Goal: Task Accomplishment & Management: Manage account settings

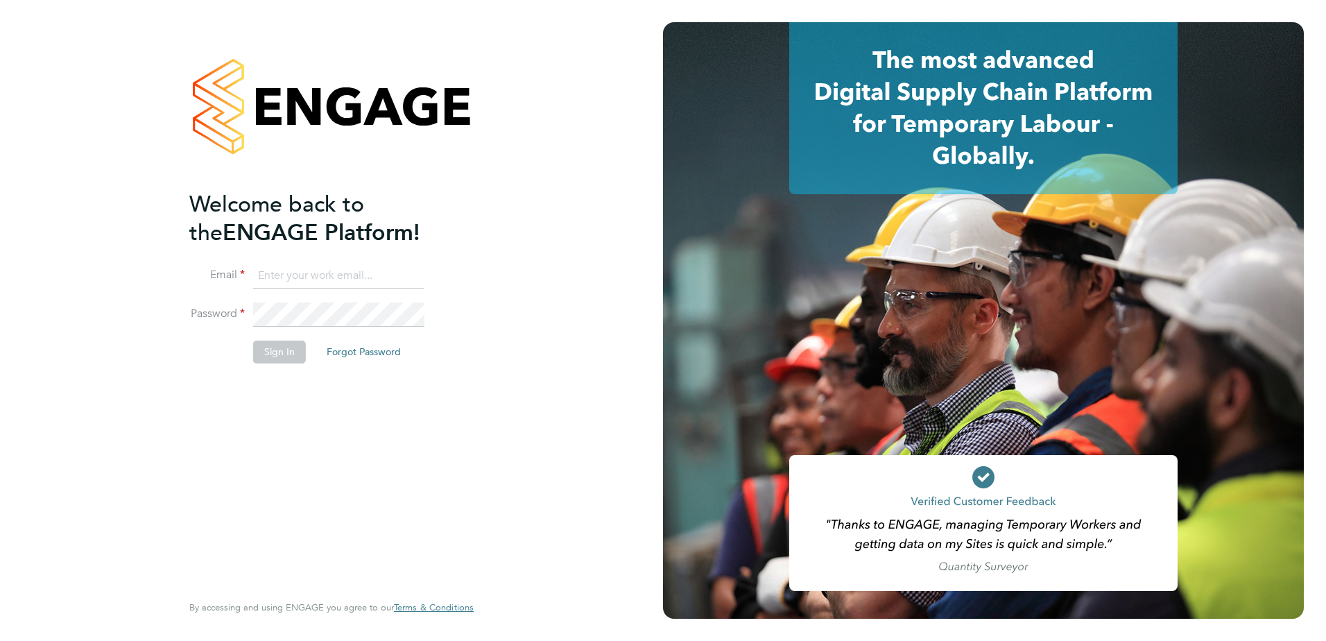
type input "paul.grayston@vistry.co.uk"
click at [276, 353] on button "Sign In" at bounding box center [279, 352] width 53 height 22
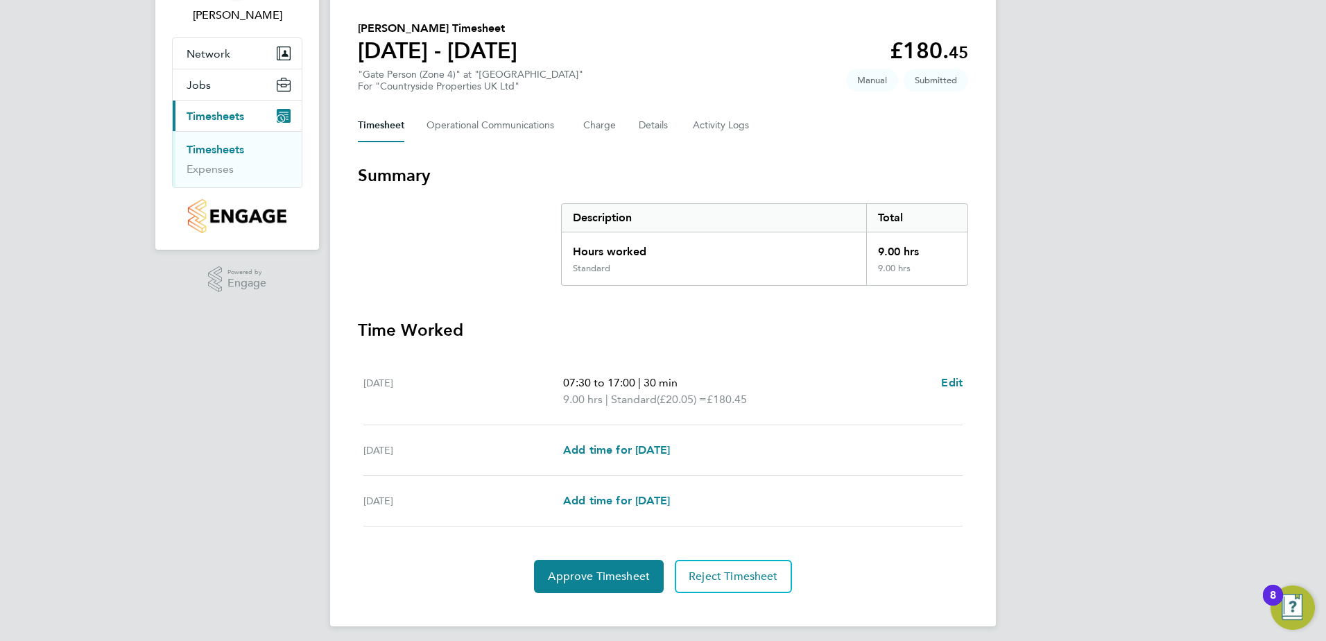
scroll to position [103, 0]
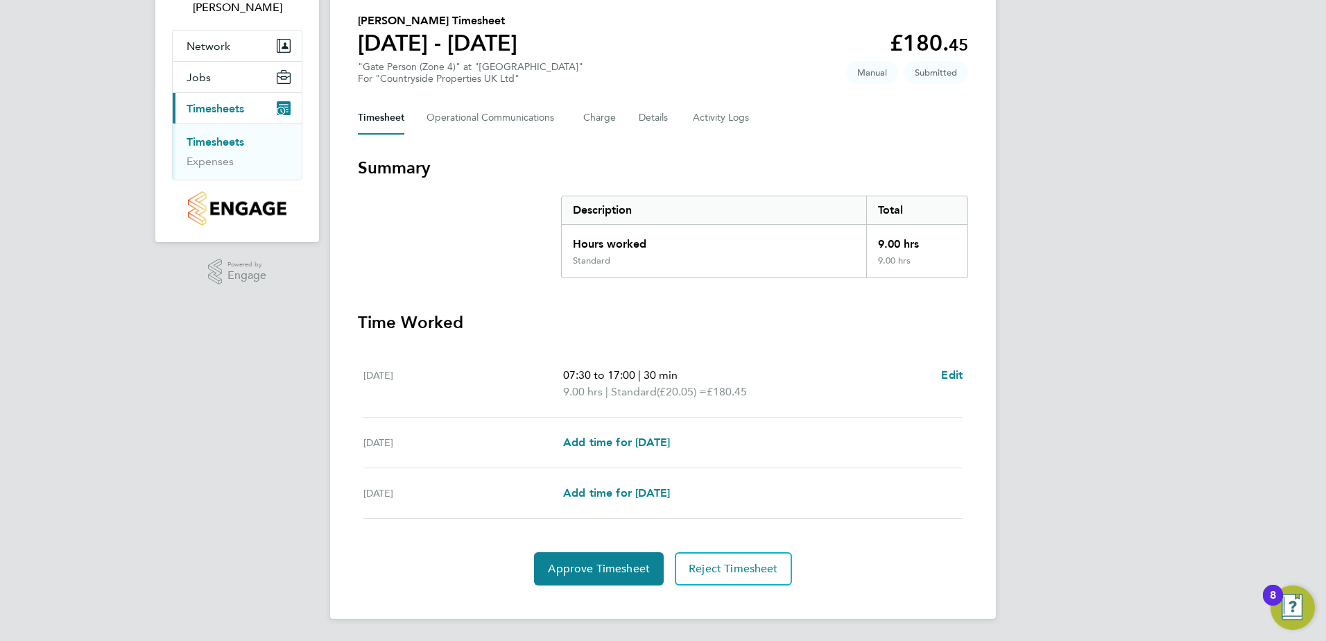
click at [213, 141] on link "Timesheets" at bounding box center [216, 141] width 58 height 13
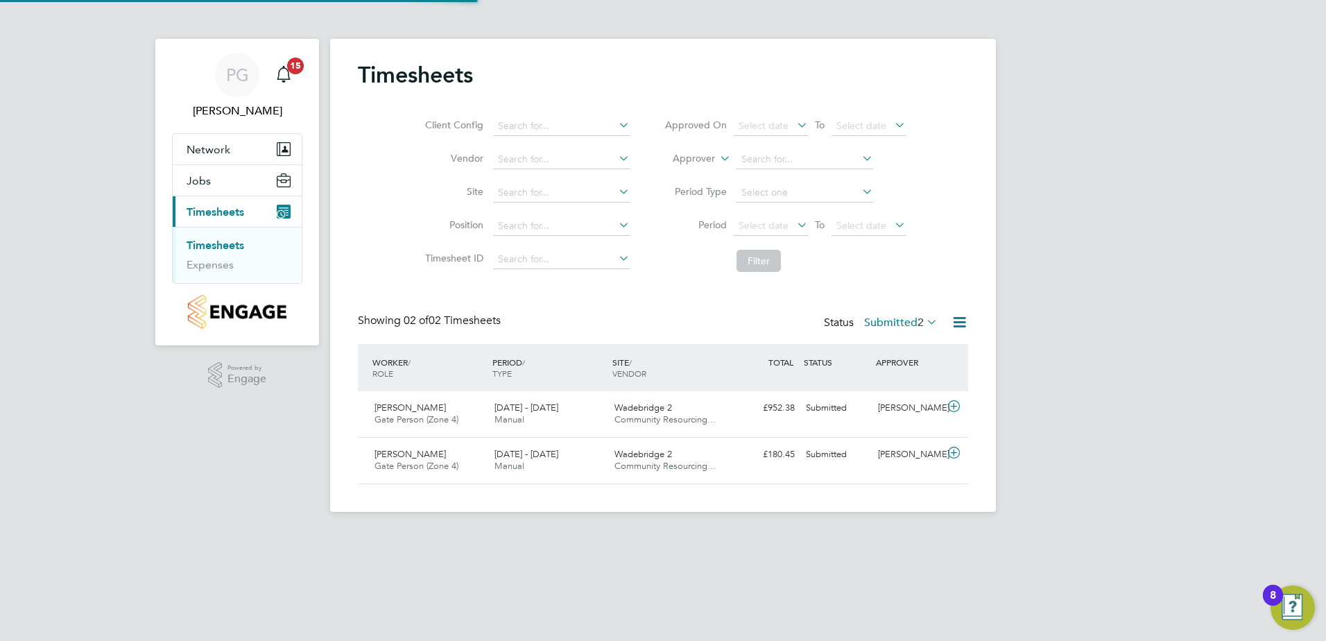
scroll to position [35, 121]
click at [409, 411] on span "[PERSON_NAME]" at bounding box center [409, 408] width 71 height 12
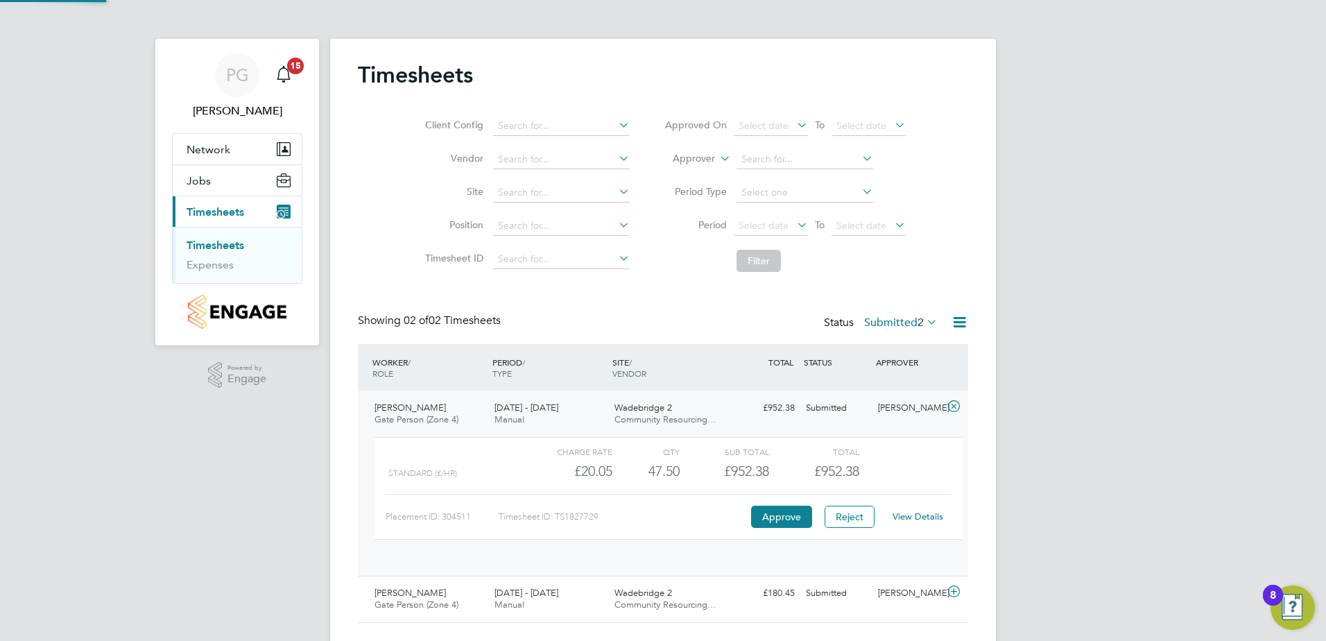
scroll to position [24, 135]
click at [901, 517] on link "View Details" at bounding box center [918, 516] width 51 height 12
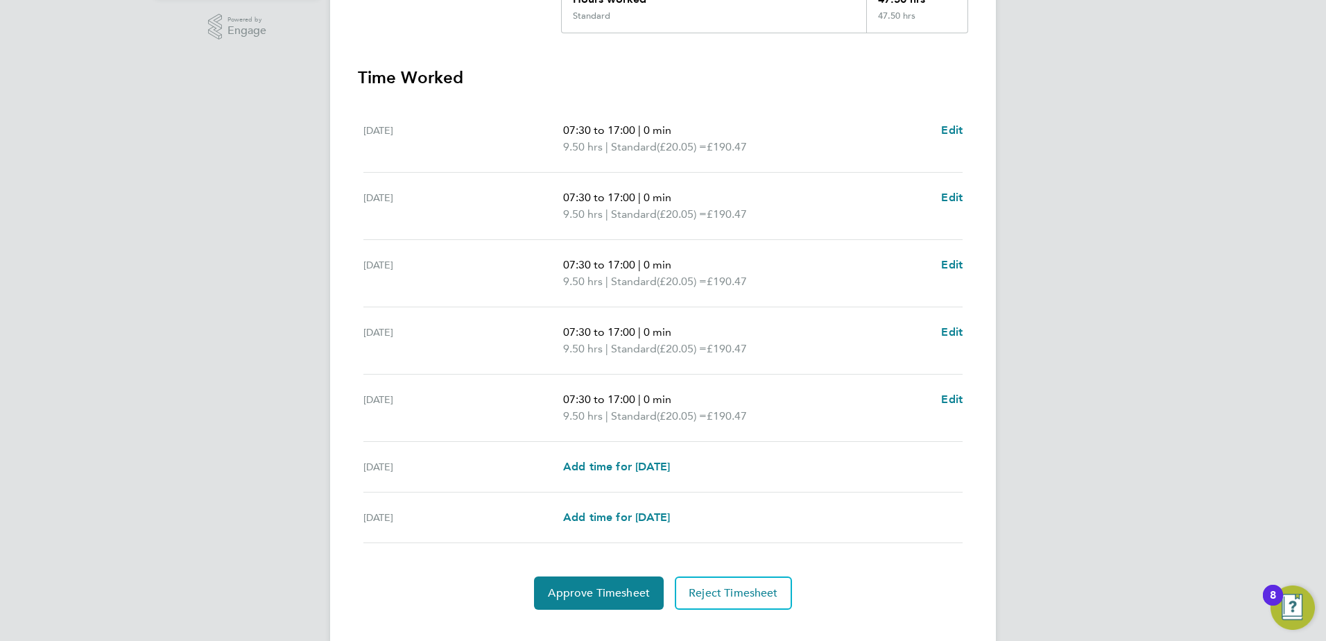
scroll to position [372, 0]
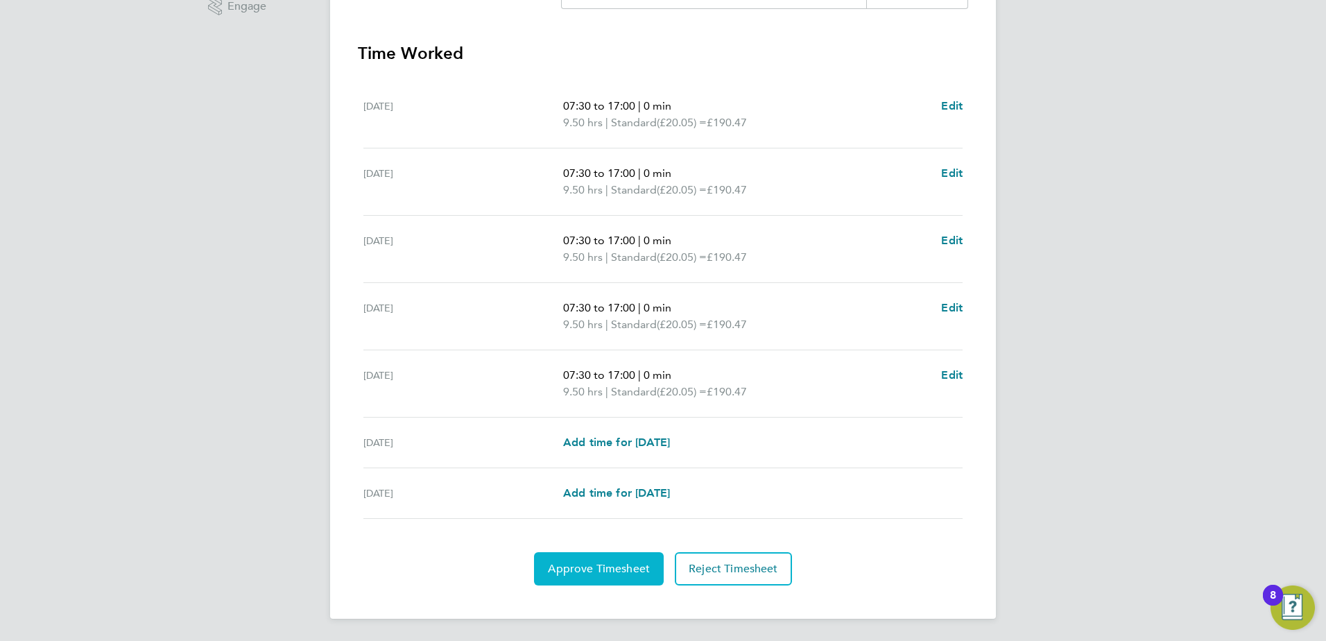
click at [594, 569] on span "Approve Timesheet" at bounding box center [599, 569] width 102 height 14
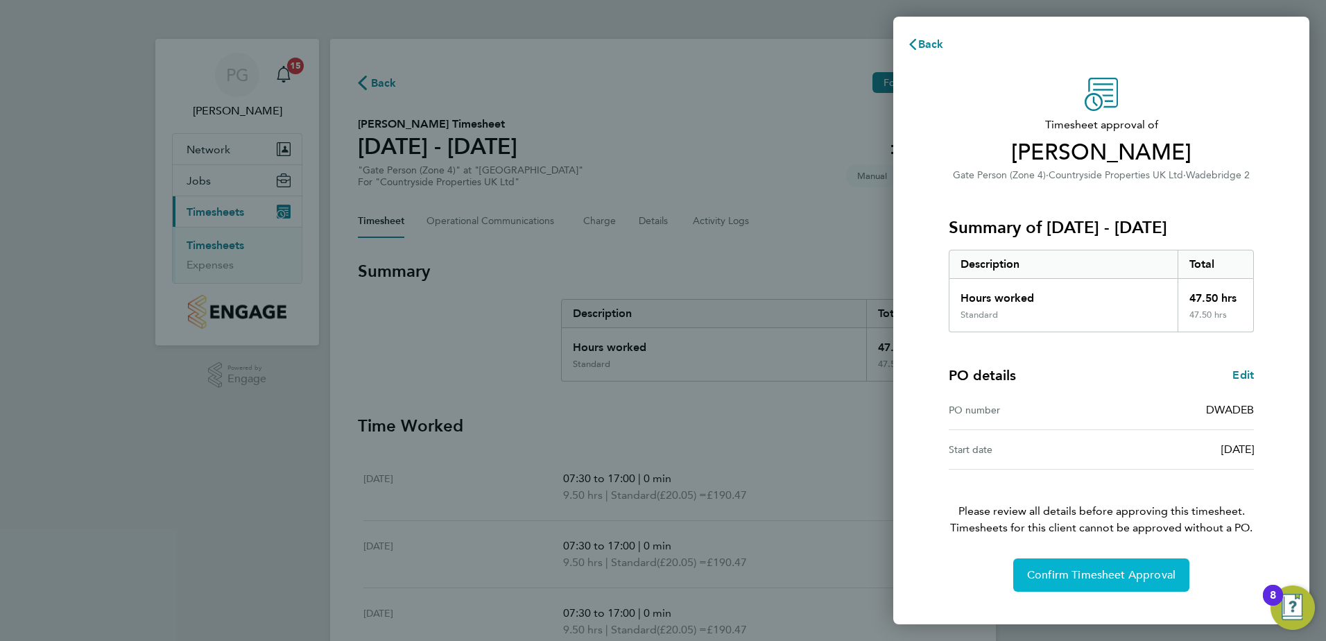
click at [1120, 574] on span "Confirm Timesheet Approval" at bounding box center [1101, 575] width 148 height 14
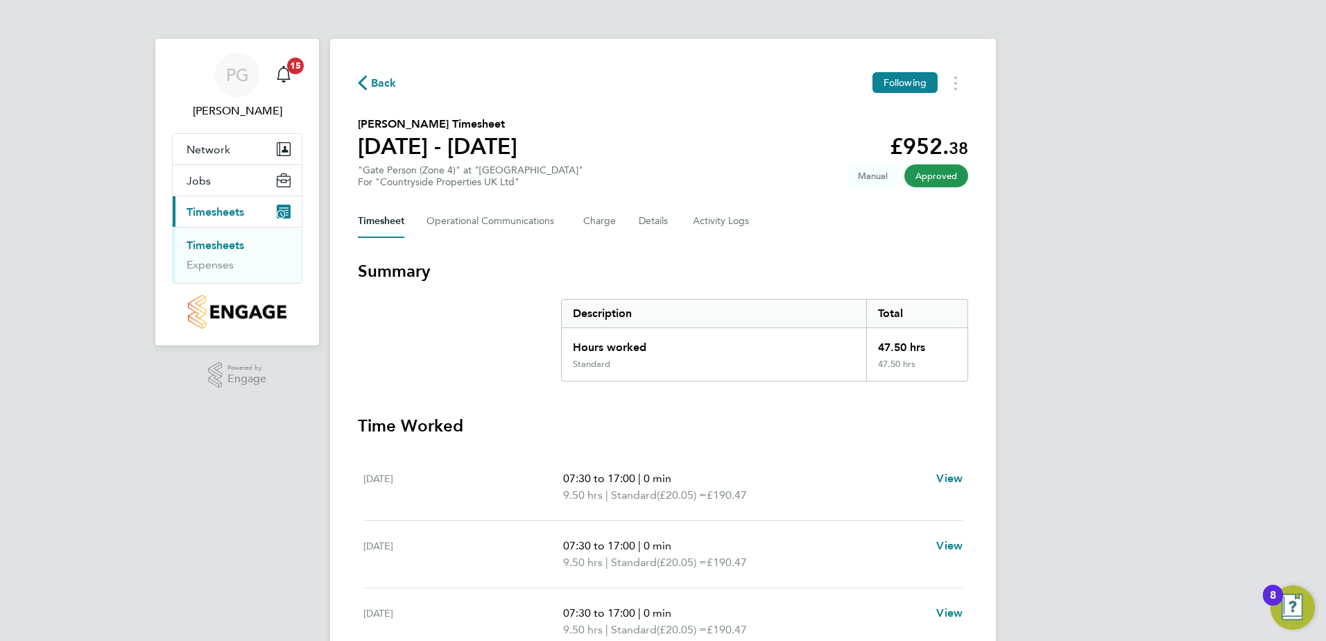
click at [212, 245] on link "Timesheets" at bounding box center [216, 245] width 58 height 13
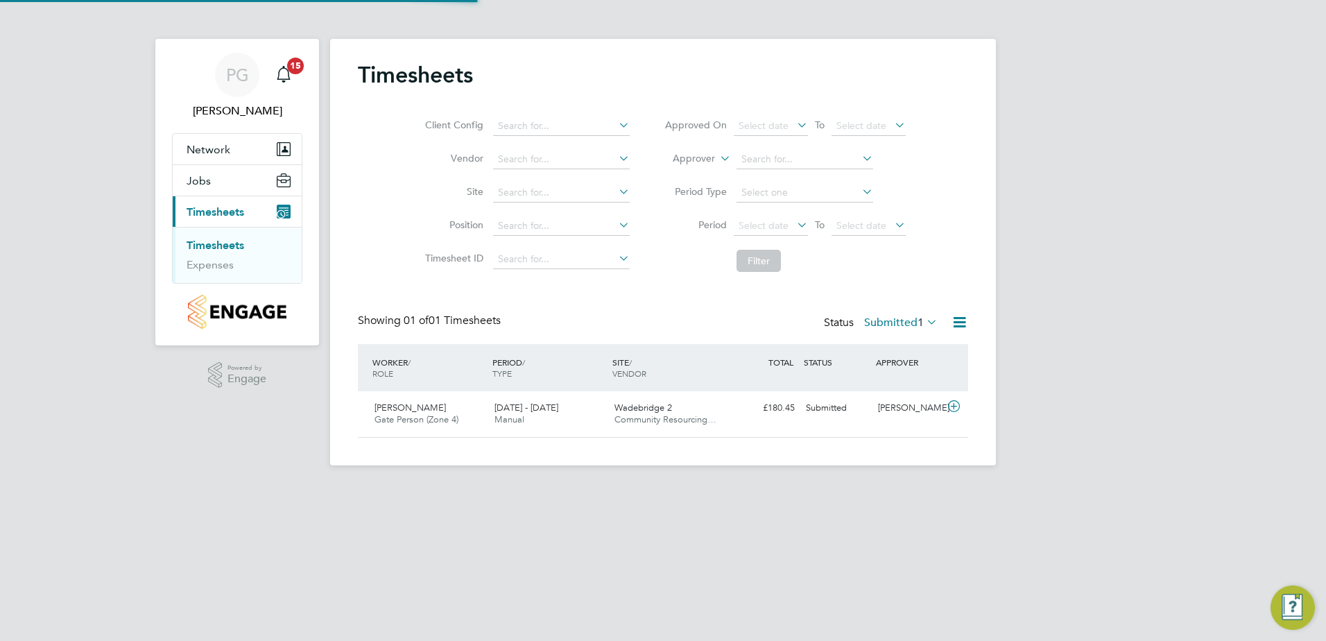
scroll to position [35, 121]
click at [436, 411] on div "[PERSON_NAME] [PERSON_NAME] Person (Zone 4) [DATE] - [DATE]" at bounding box center [429, 414] width 120 height 35
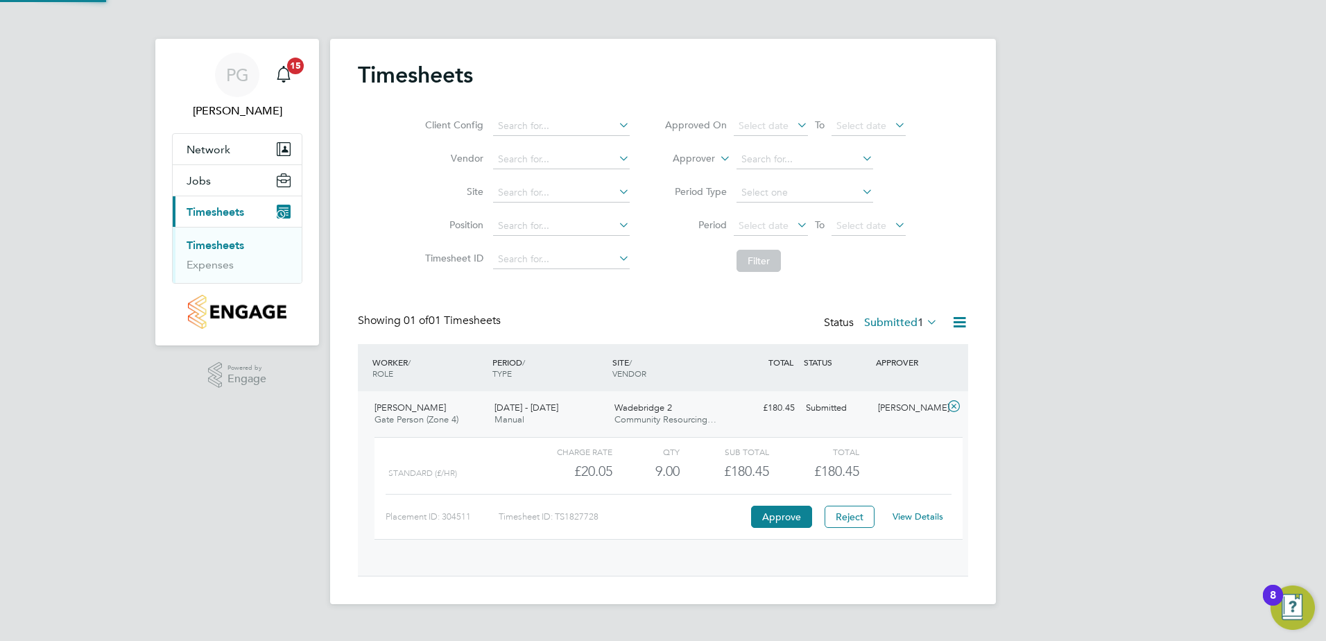
scroll to position [24, 135]
click at [924, 519] on link "View Details" at bounding box center [918, 516] width 51 height 12
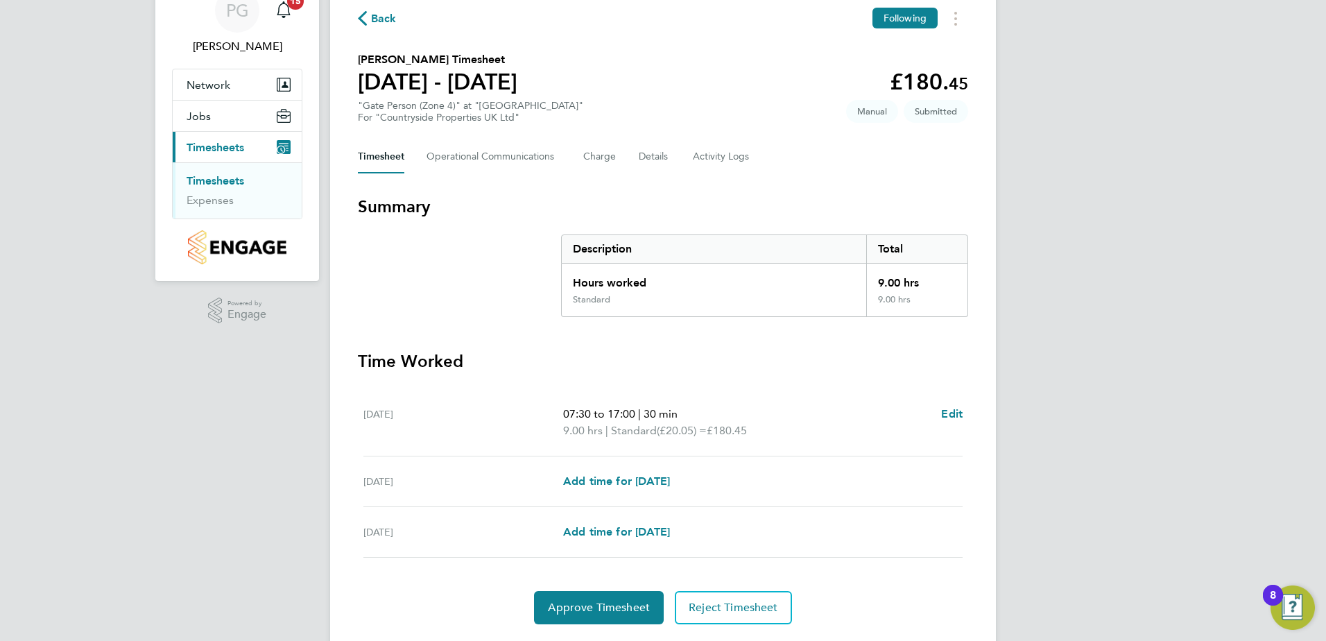
scroll to position [103, 0]
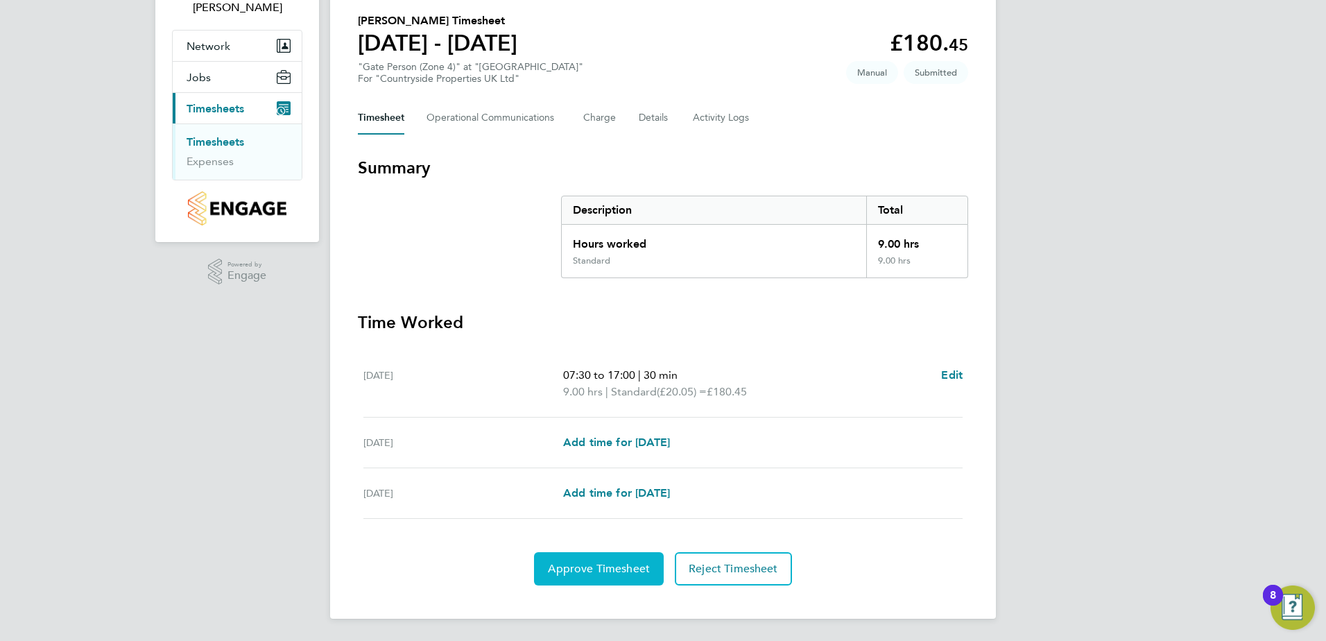
click at [621, 566] on span "Approve Timesheet" at bounding box center [599, 569] width 102 height 14
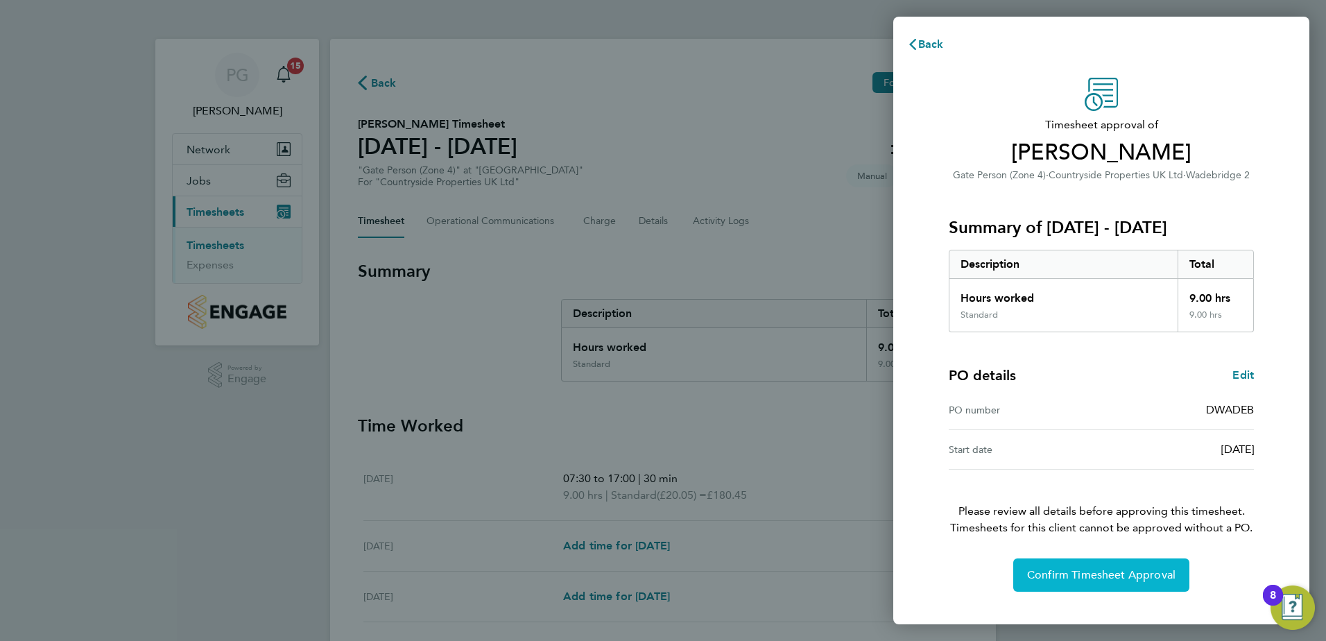
click at [1097, 578] on span "Confirm Timesheet Approval" at bounding box center [1101, 575] width 148 height 14
